Goal: Transaction & Acquisition: Download file/media

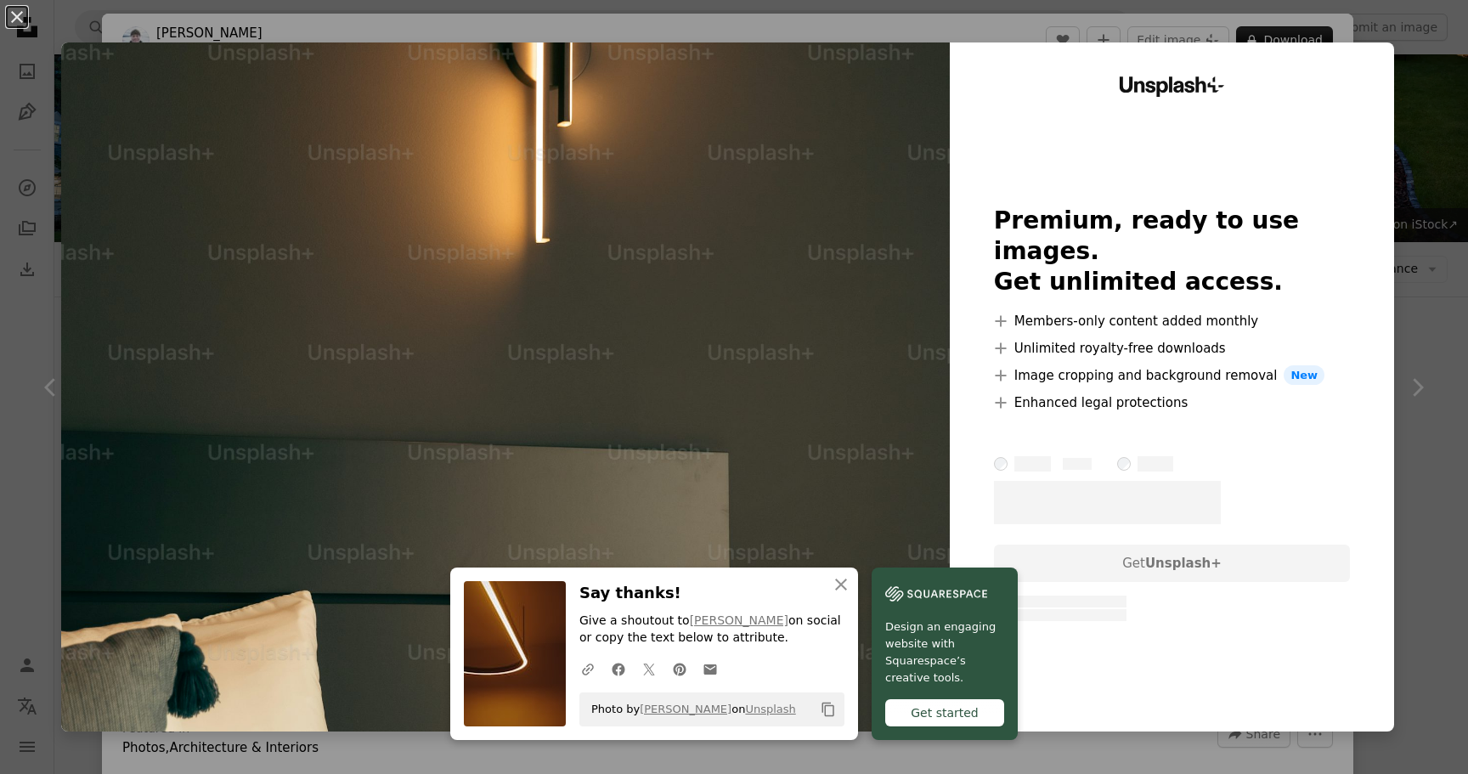
scroll to position [6505, 0]
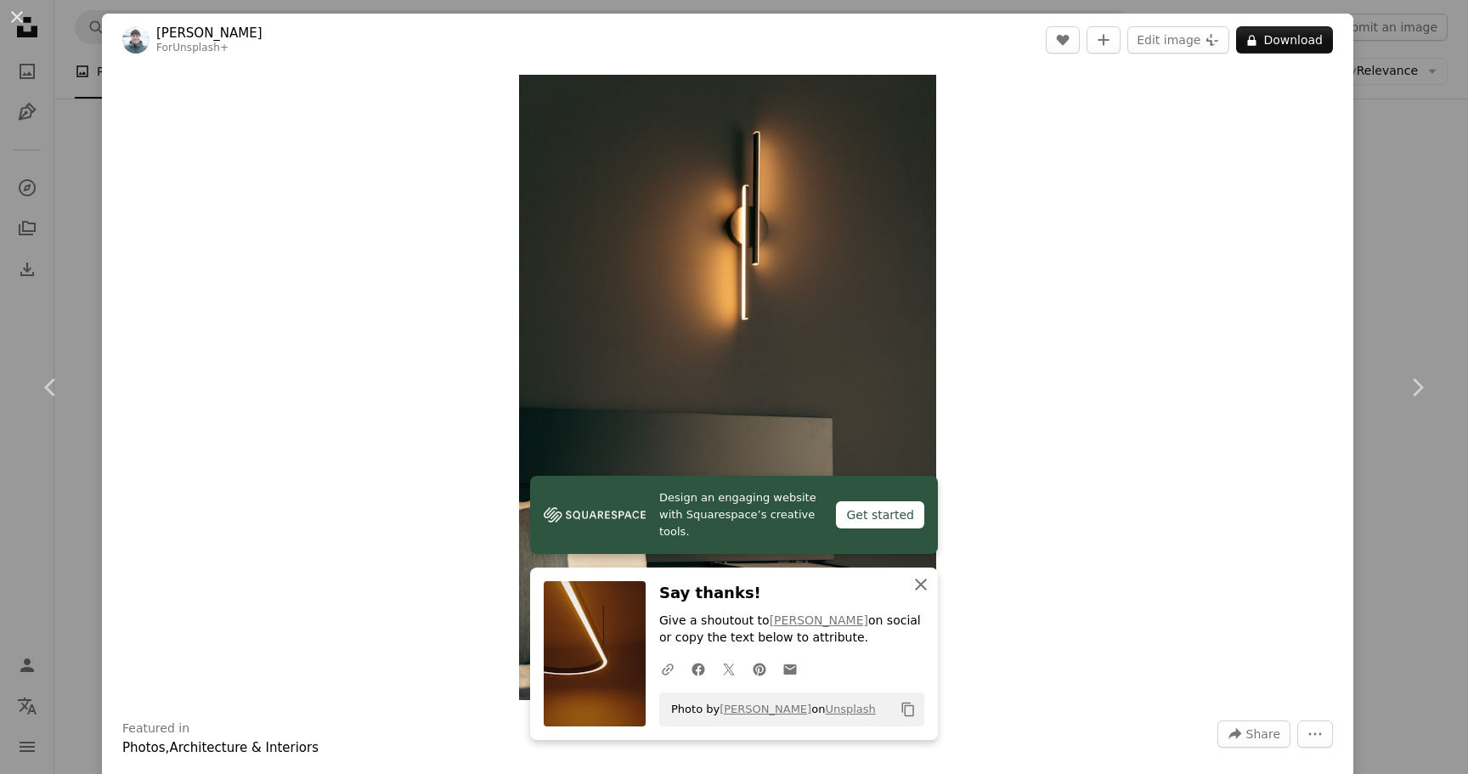
click at [920, 582] on icon "button" at bounding box center [921, 584] width 12 height 12
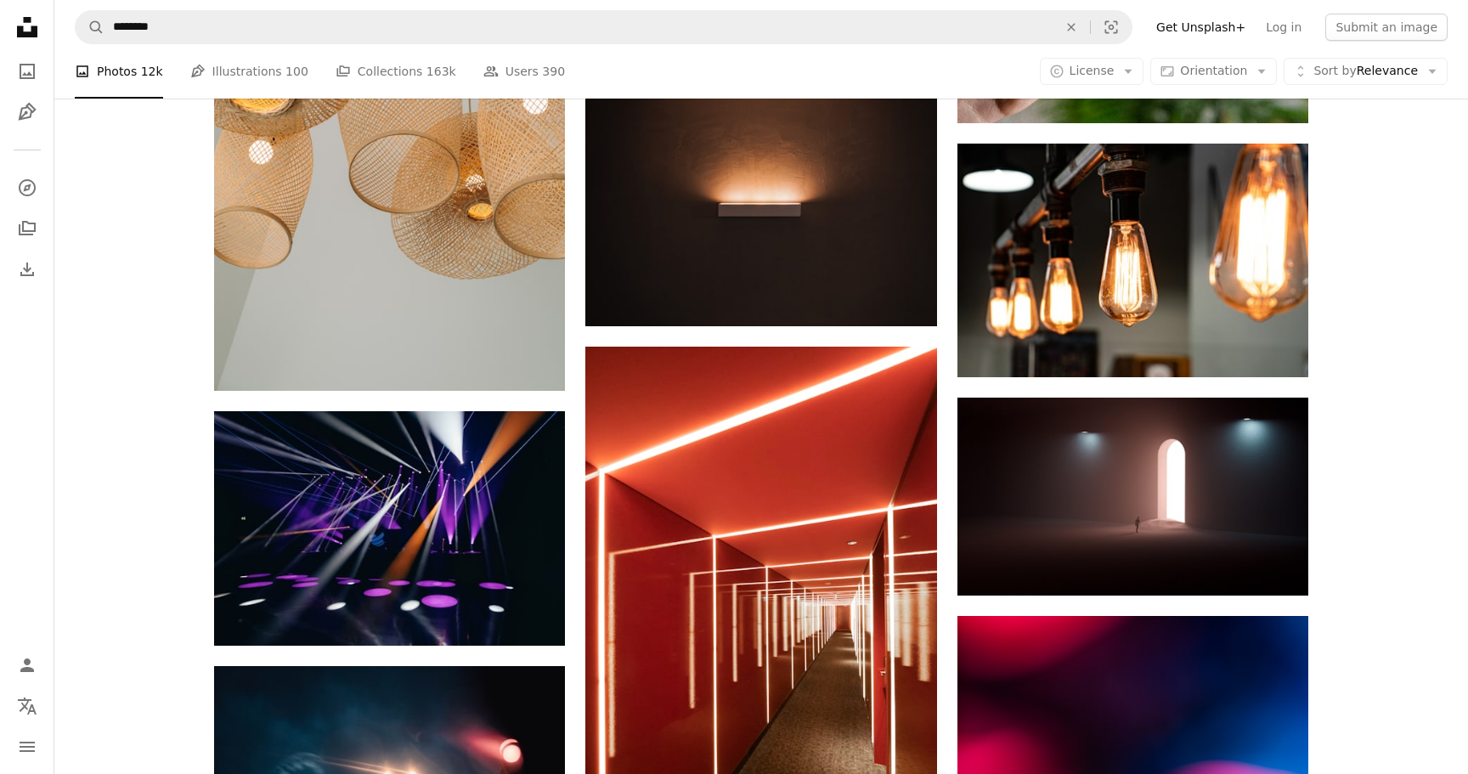
scroll to position [9599, 0]
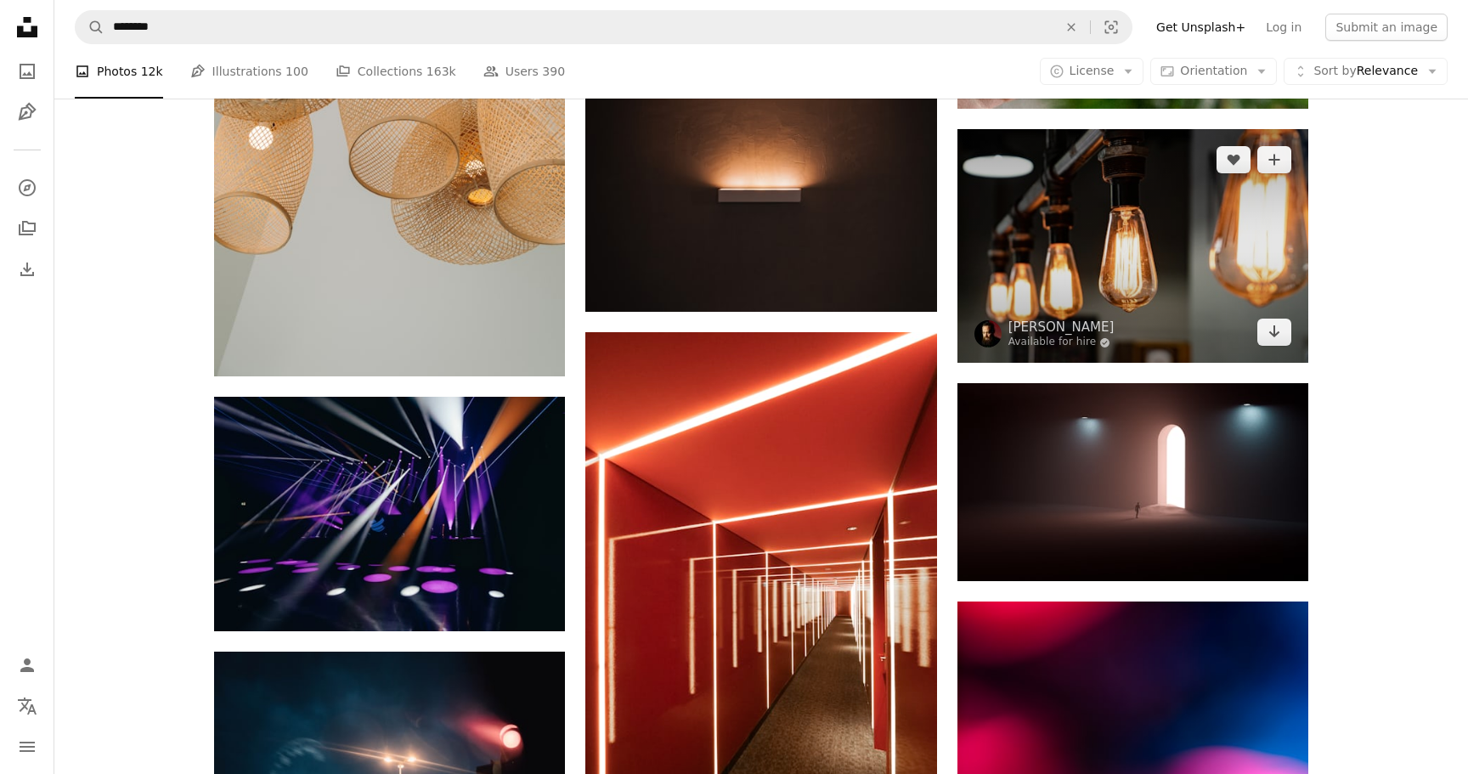
click at [1161, 223] on img at bounding box center [1132, 246] width 351 height 234
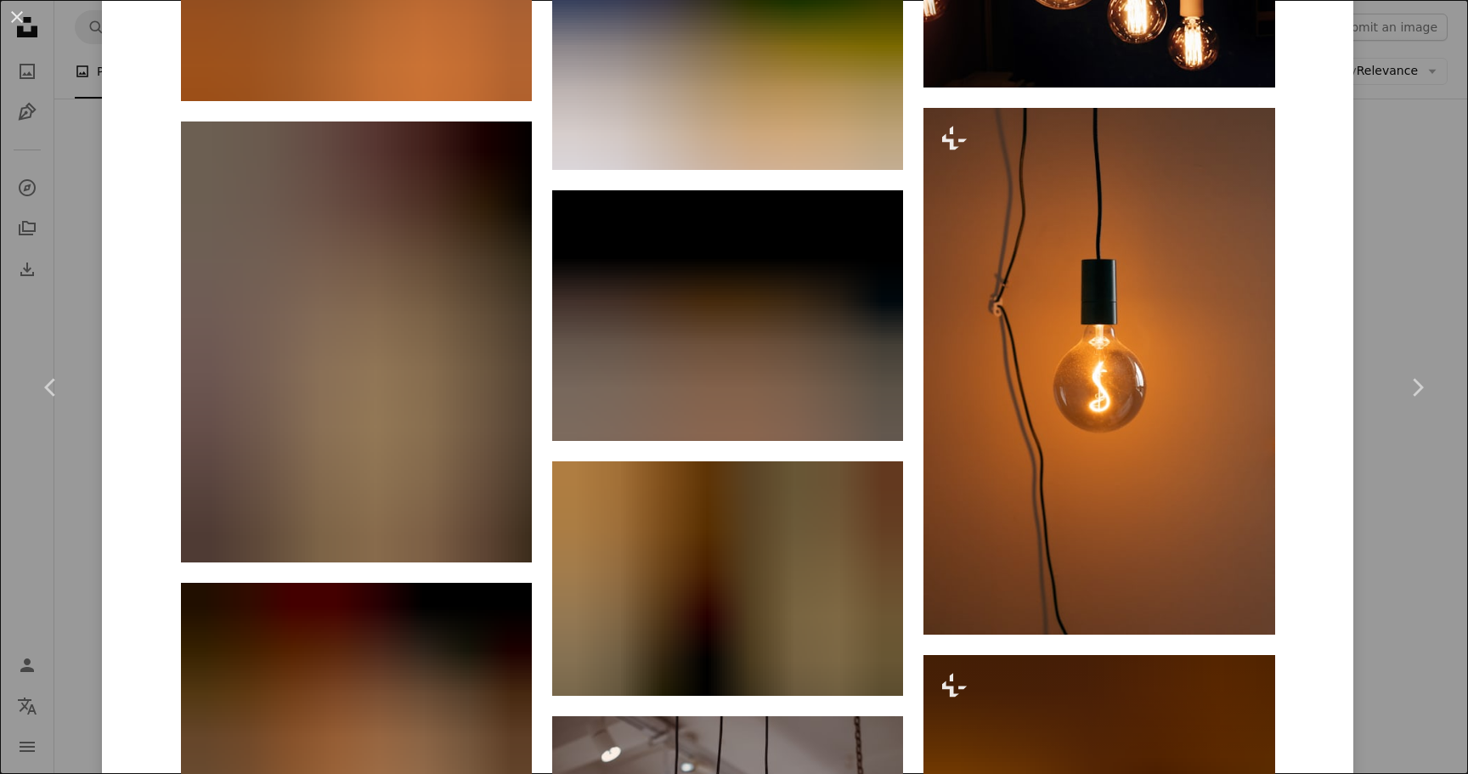
scroll to position [4157, 0]
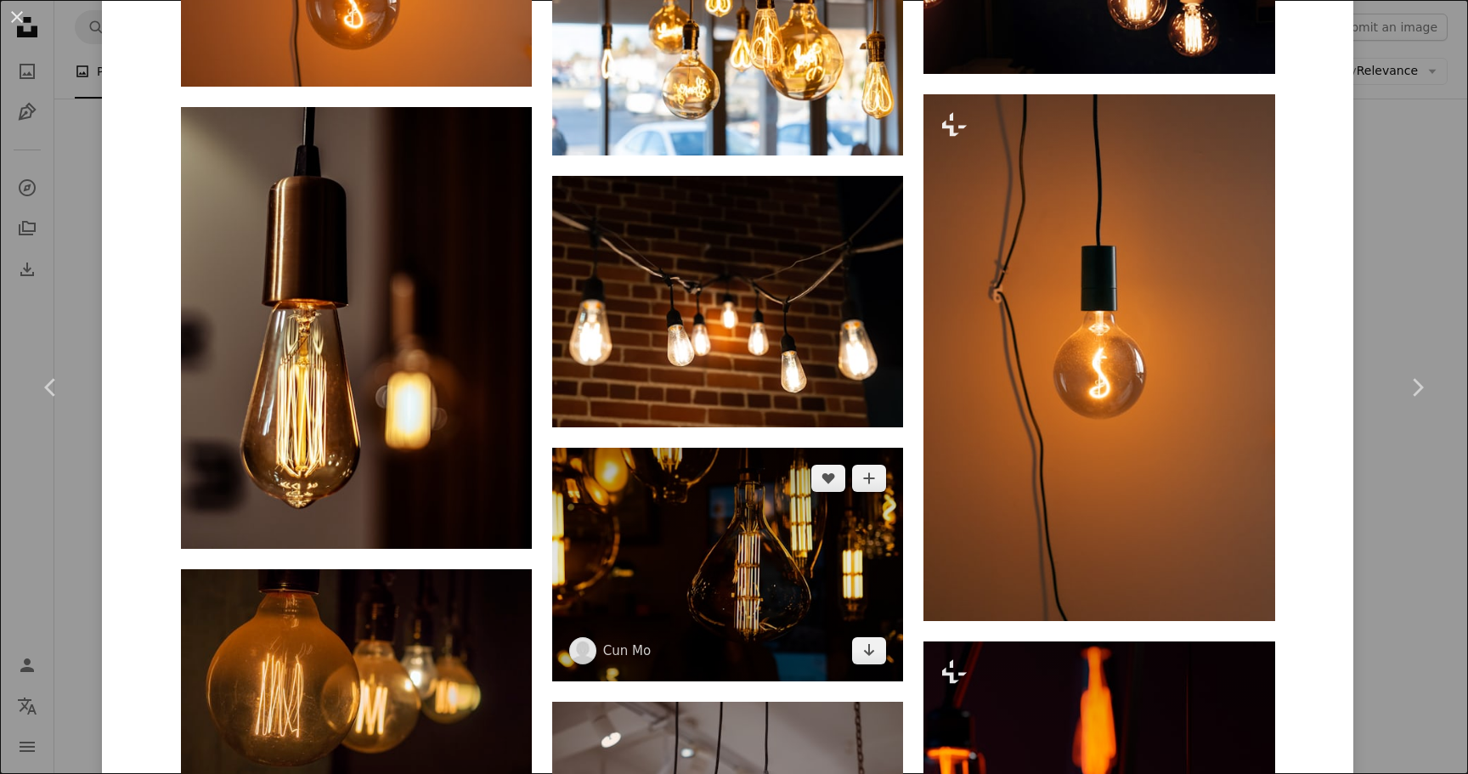
click at [796, 561] on img at bounding box center [727, 565] width 351 height 234
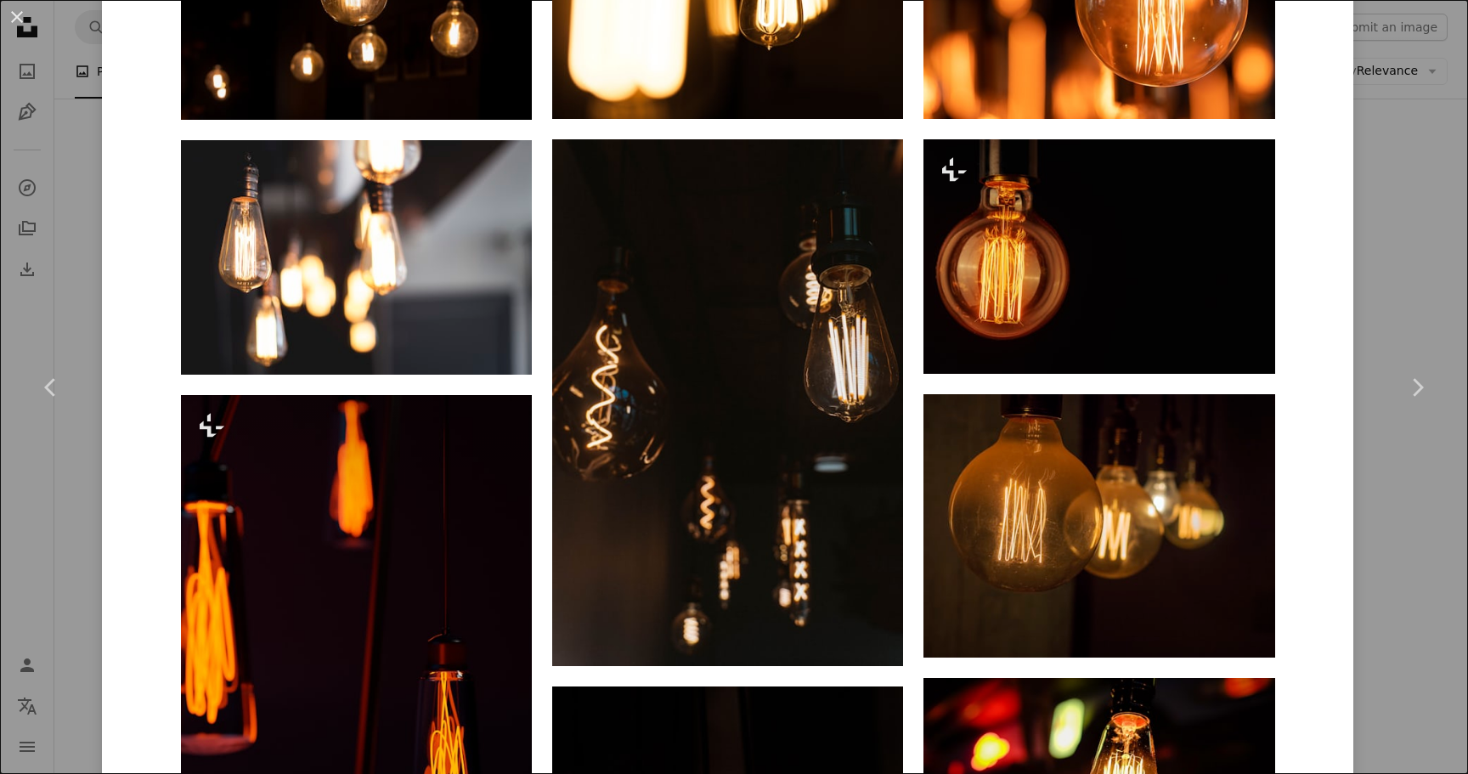
scroll to position [1412, 0]
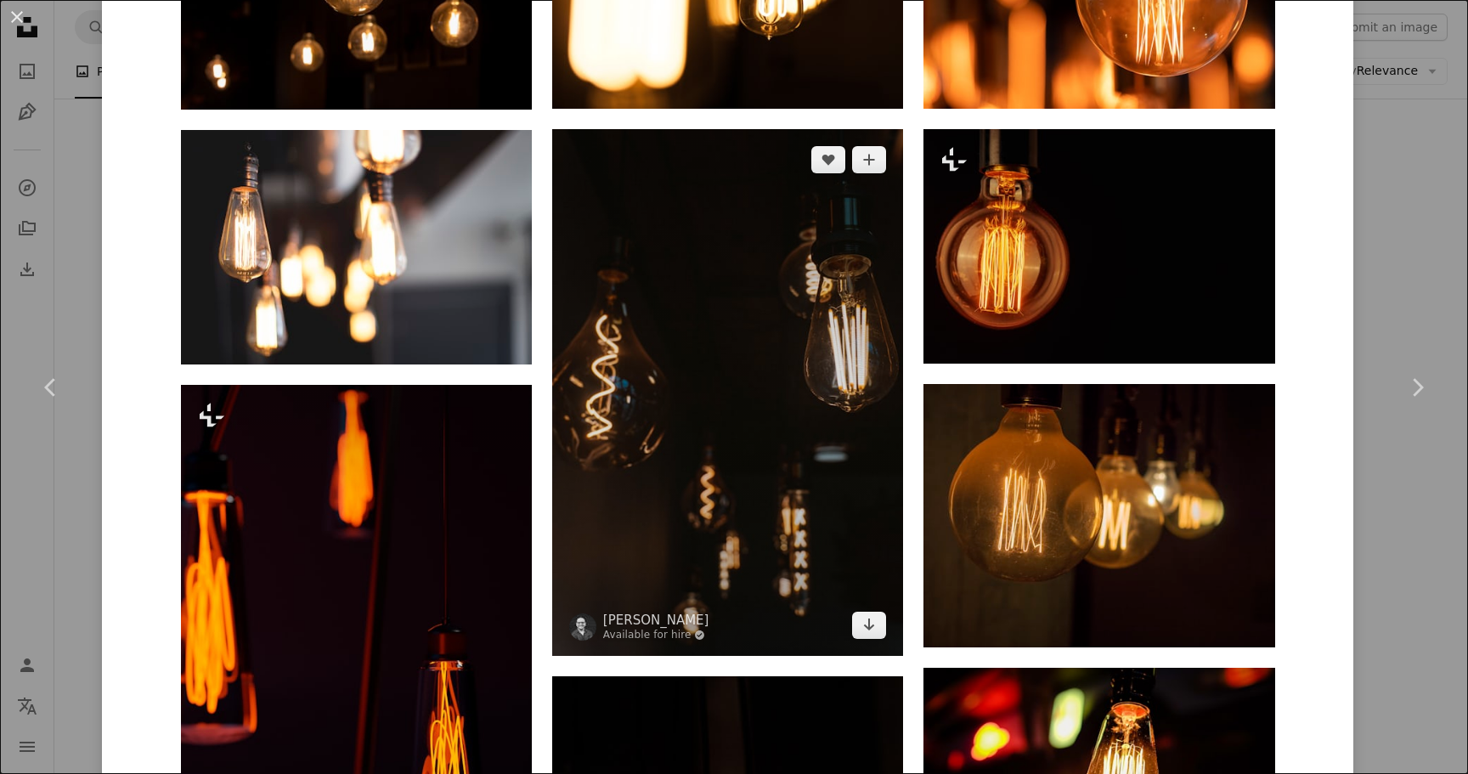
click at [771, 457] on img at bounding box center [727, 392] width 351 height 527
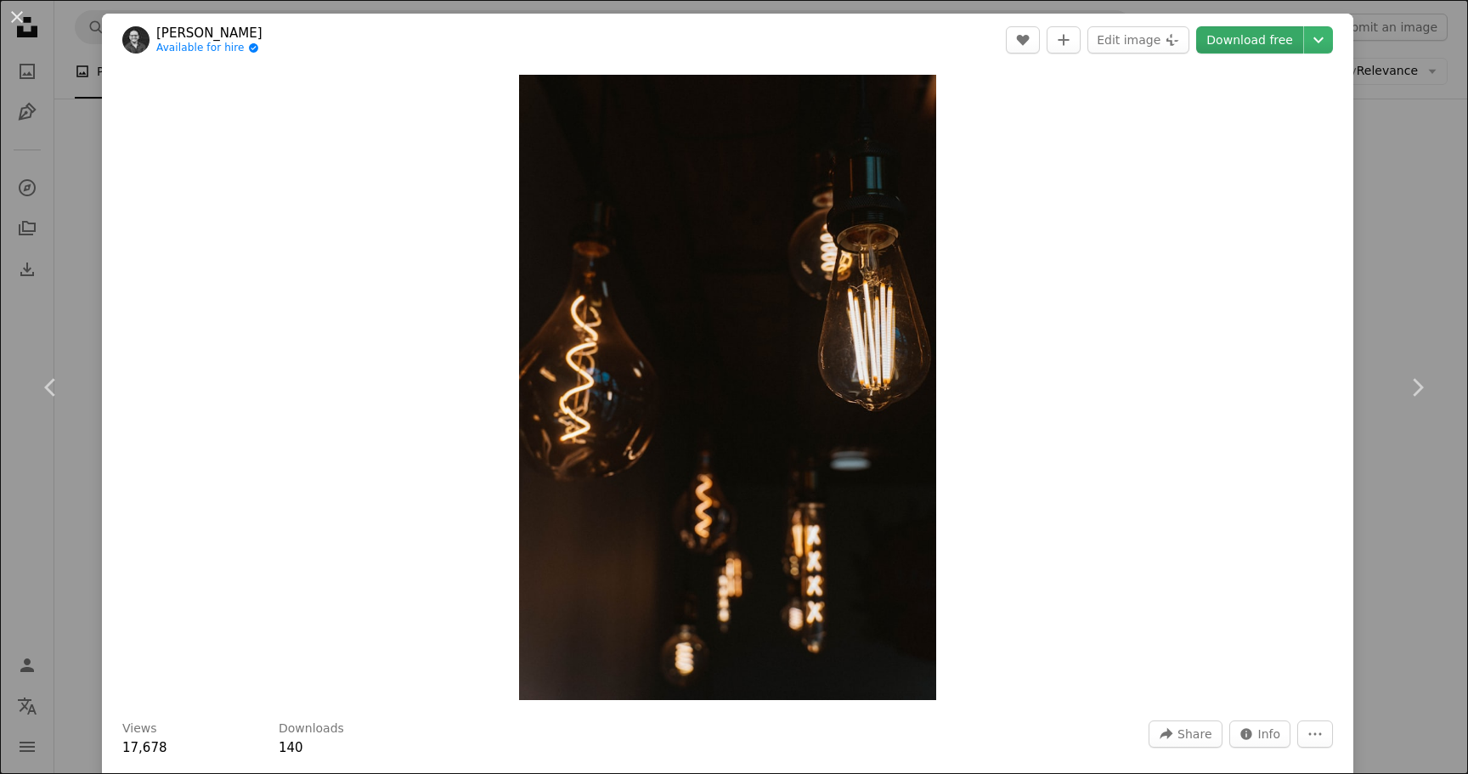
click at [1277, 41] on link "Download free" at bounding box center [1249, 39] width 107 height 27
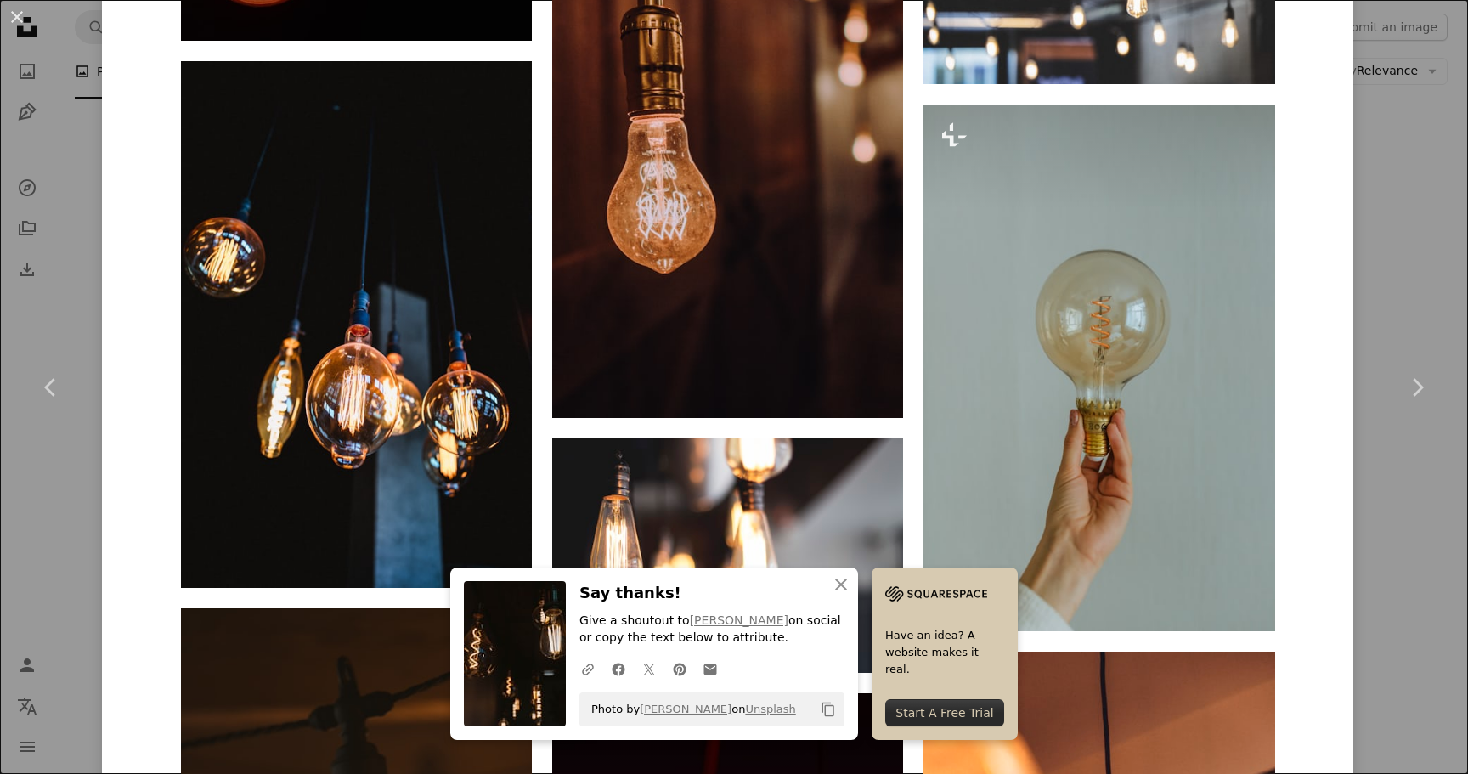
scroll to position [2268, 0]
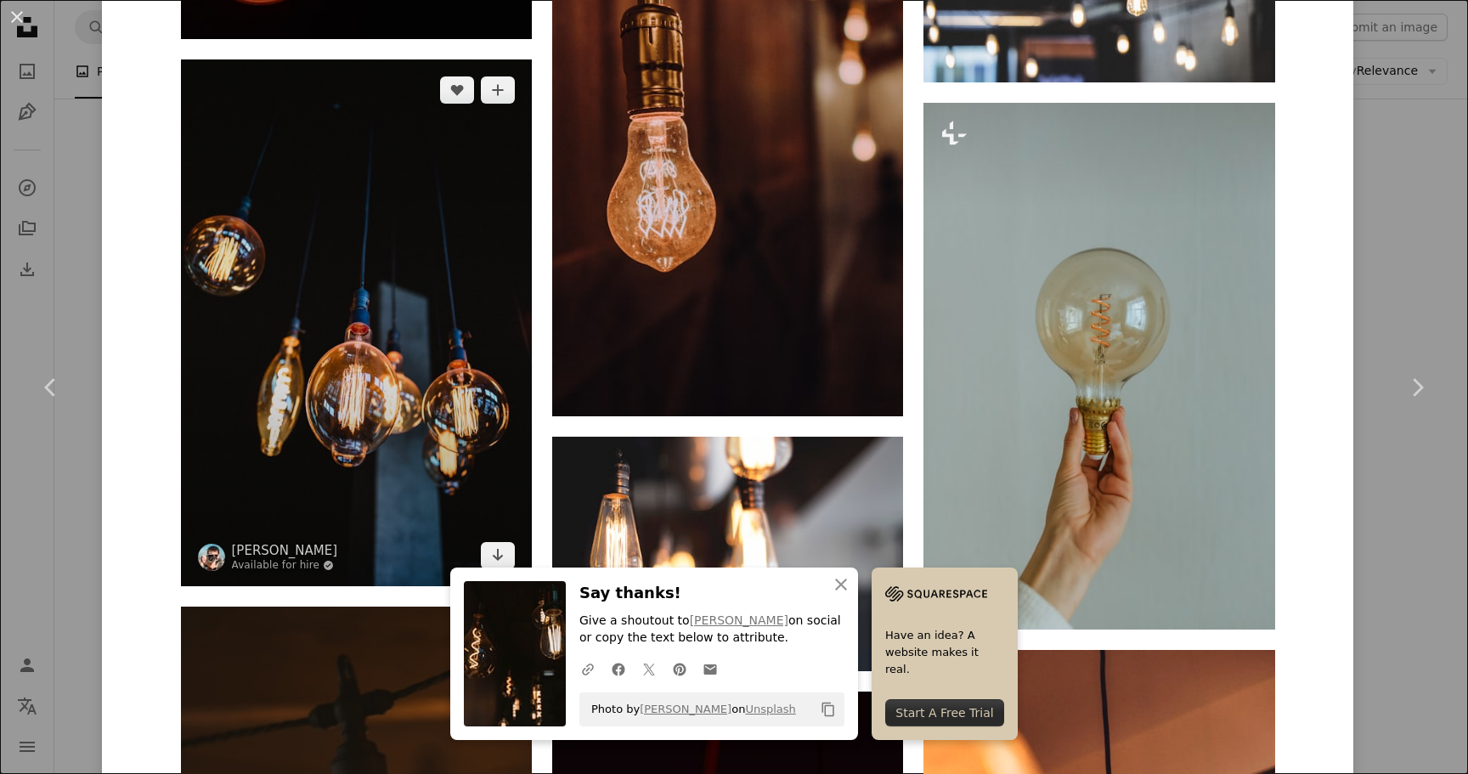
click at [418, 321] on img at bounding box center [356, 322] width 351 height 527
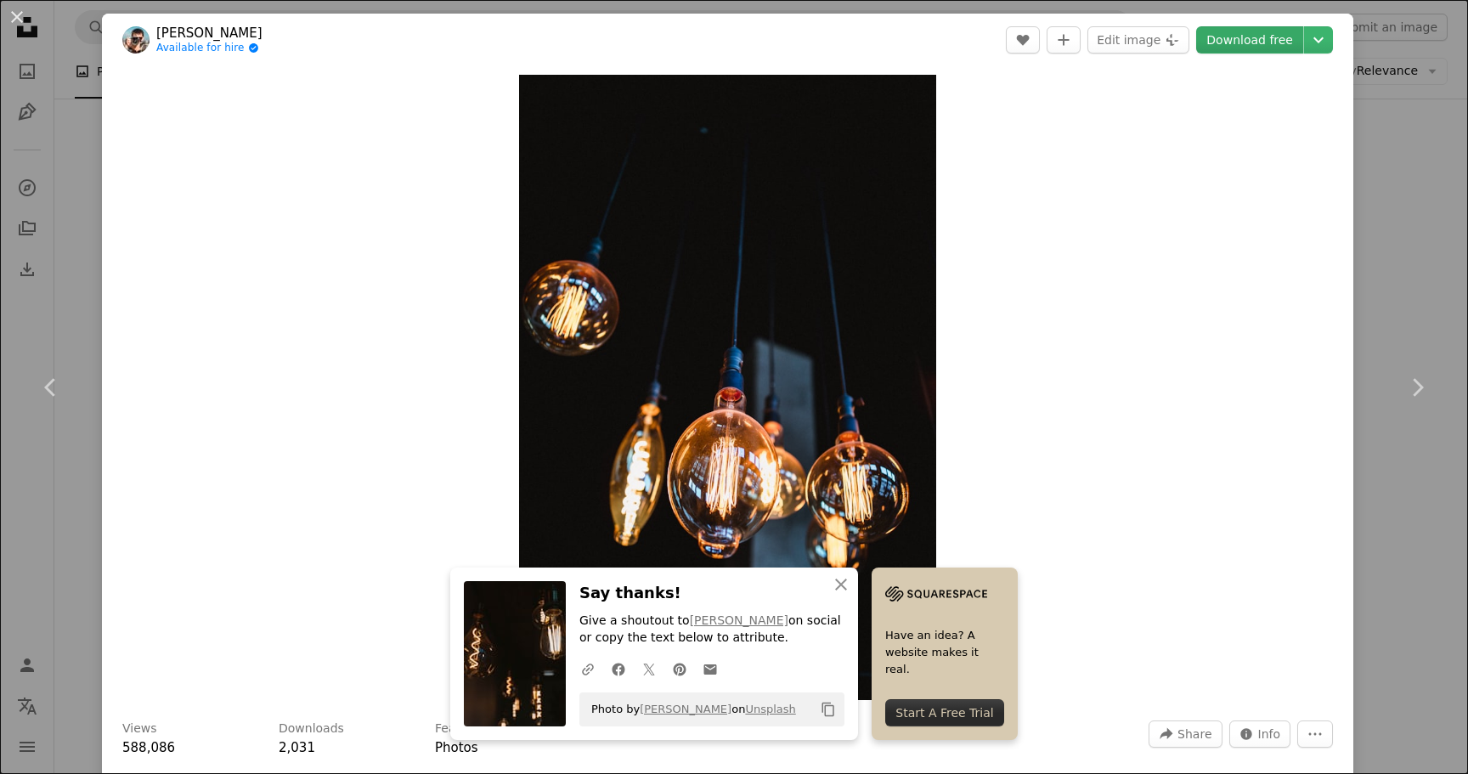
click at [1290, 42] on link "Download free" at bounding box center [1249, 39] width 107 height 27
